Goal: Information Seeking & Learning: Learn about a topic

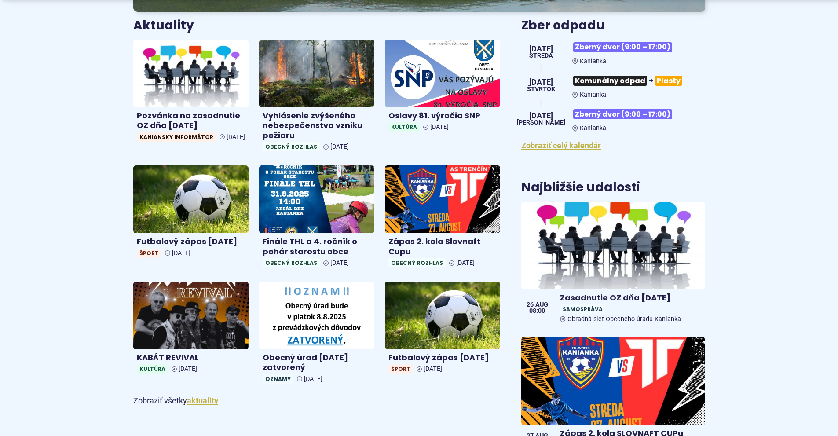
scroll to position [352, 0]
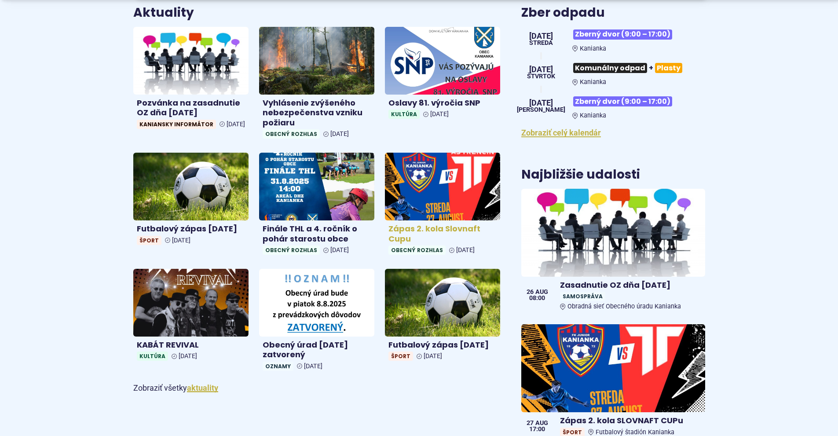
click at [426, 231] on h4 "Zápas 2. kola Slovnaft Cupu" at bounding box center [442, 234] width 108 height 20
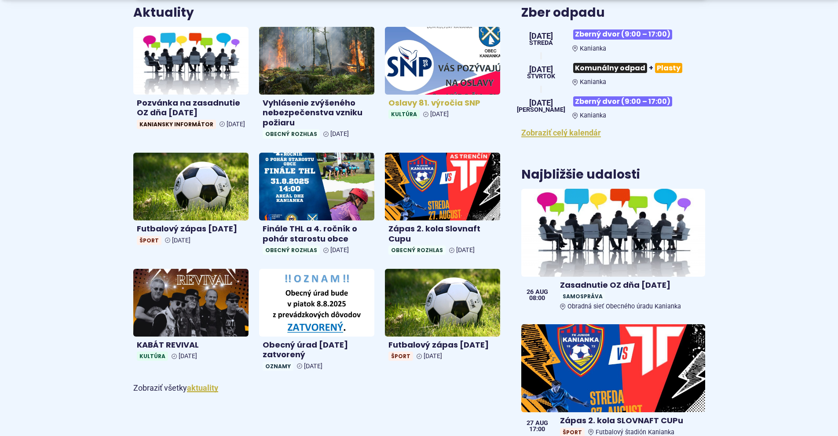
click at [435, 77] on img at bounding box center [442, 61] width 133 height 78
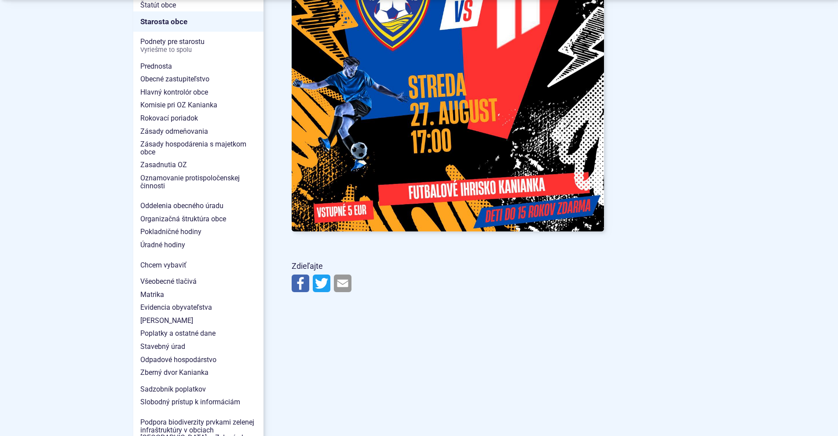
scroll to position [660, 0]
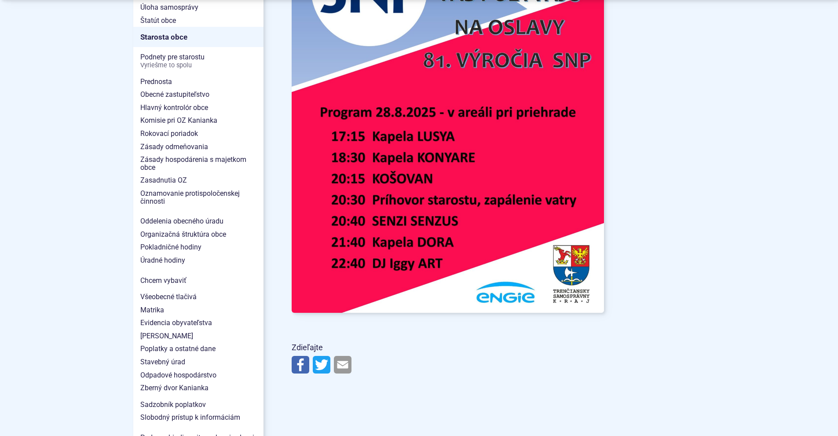
scroll to position [616, 0]
